Goal: Task Accomplishment & Management: Complete application form

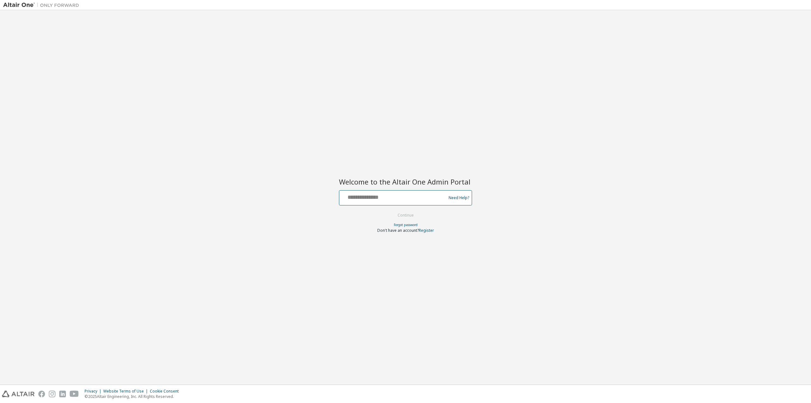
click at [385, 199] on input "text" at bounding box center [394, 196] width 104 height 9
type input "**"
